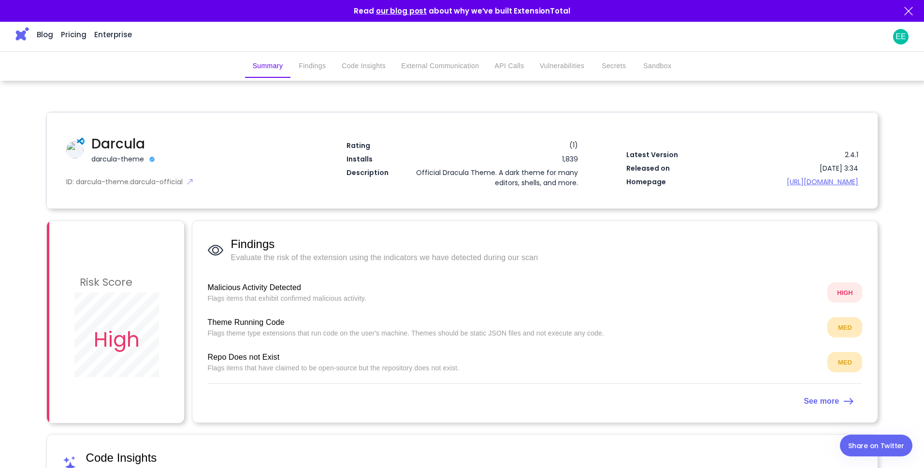
click at [25, 35] on img at bounding box center [22, 34] width 14 height 14
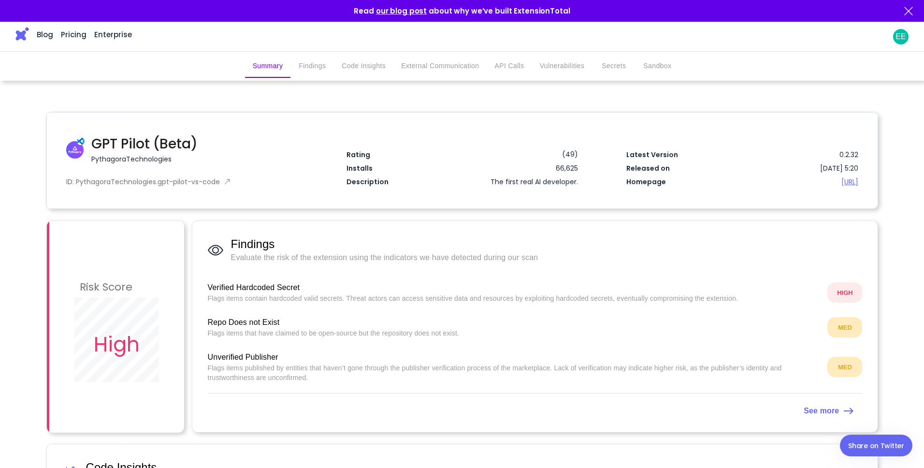
click at [26, 34] on img at bounding box center [22, 34] width 14 height 14
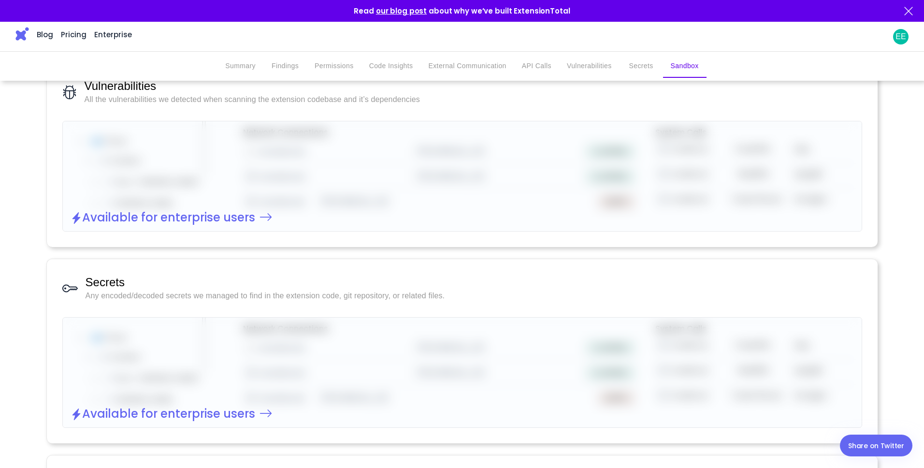
scroll to position [1725, 0]
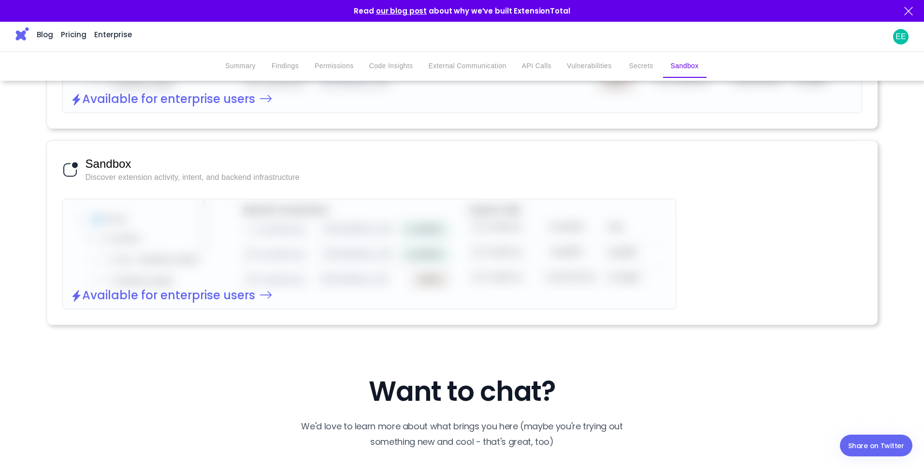
click at [19, 32] on img at bounding box center [22, 34] width 14 height 14
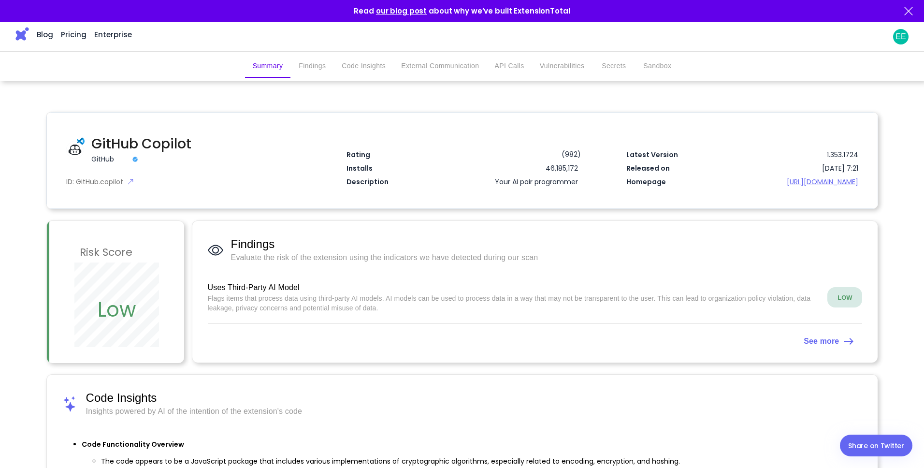
click at [20, 32] on img at bounding box center [22, 34] width 14 height 14
